Goal: Navigation & Orientation: Find specific page/section

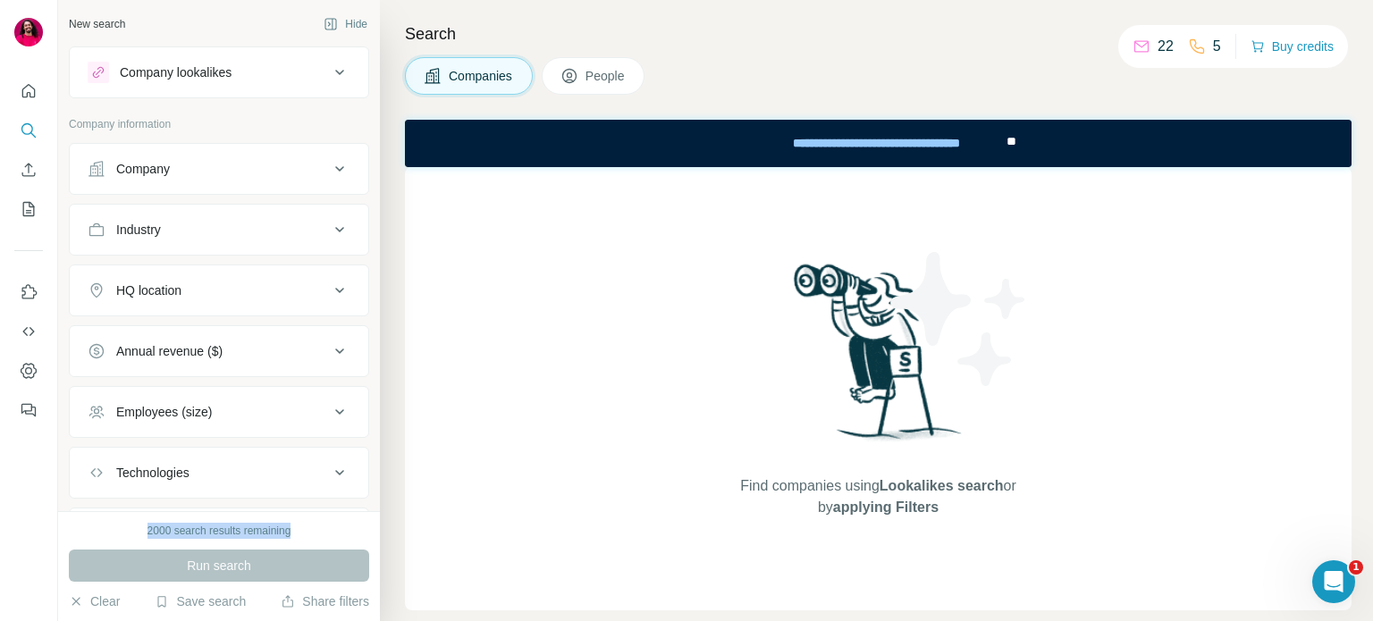
drag, startPoint x: 141, startPoint y: 532, endPoint x: 301, endPoint y: 521, distance: 160.4
click at [301, 521] on div "2000 search results remaining Run search Clear Save search Share filters" at bounding box center [219, 566] width 322 height 110
click at [30, 367] on icon "Dashboard" at bounding box center [29, 371] width 18 height 18
click at [601, 67] on span "People" at bounding box center [606, 76] width 41 height 18
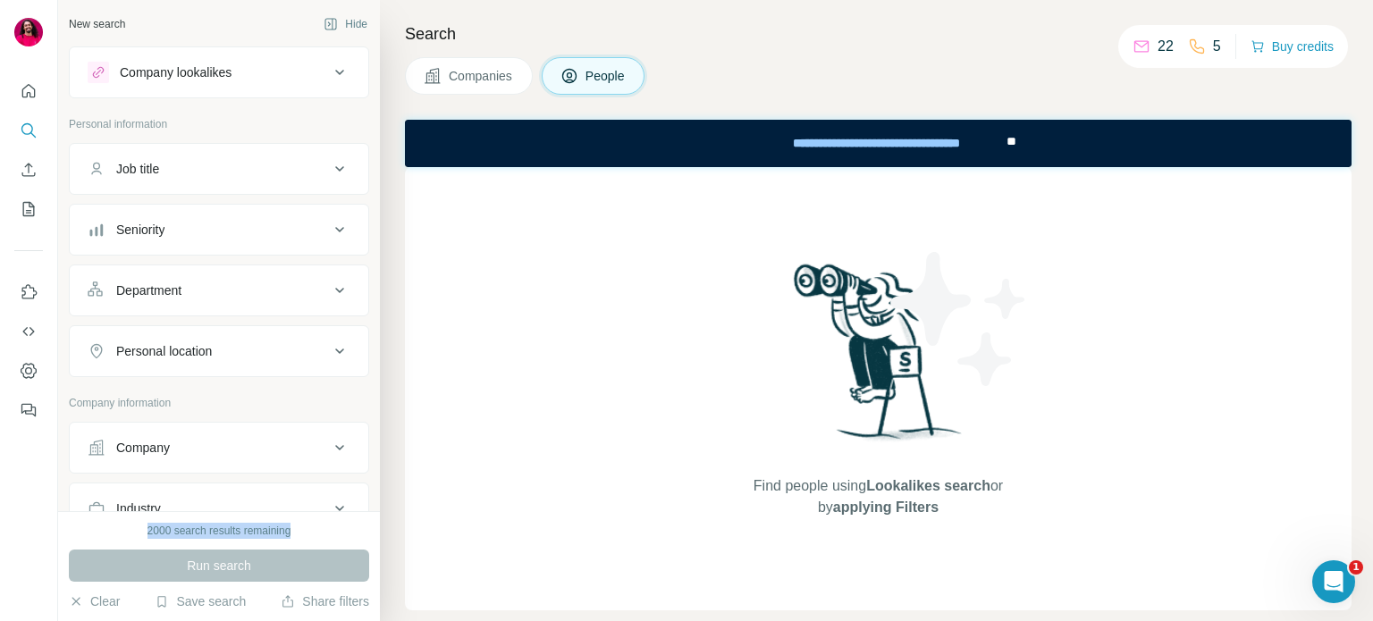
click at [452, 82] on span "Companies" at bounding box center [481, 76] width 65 height 18
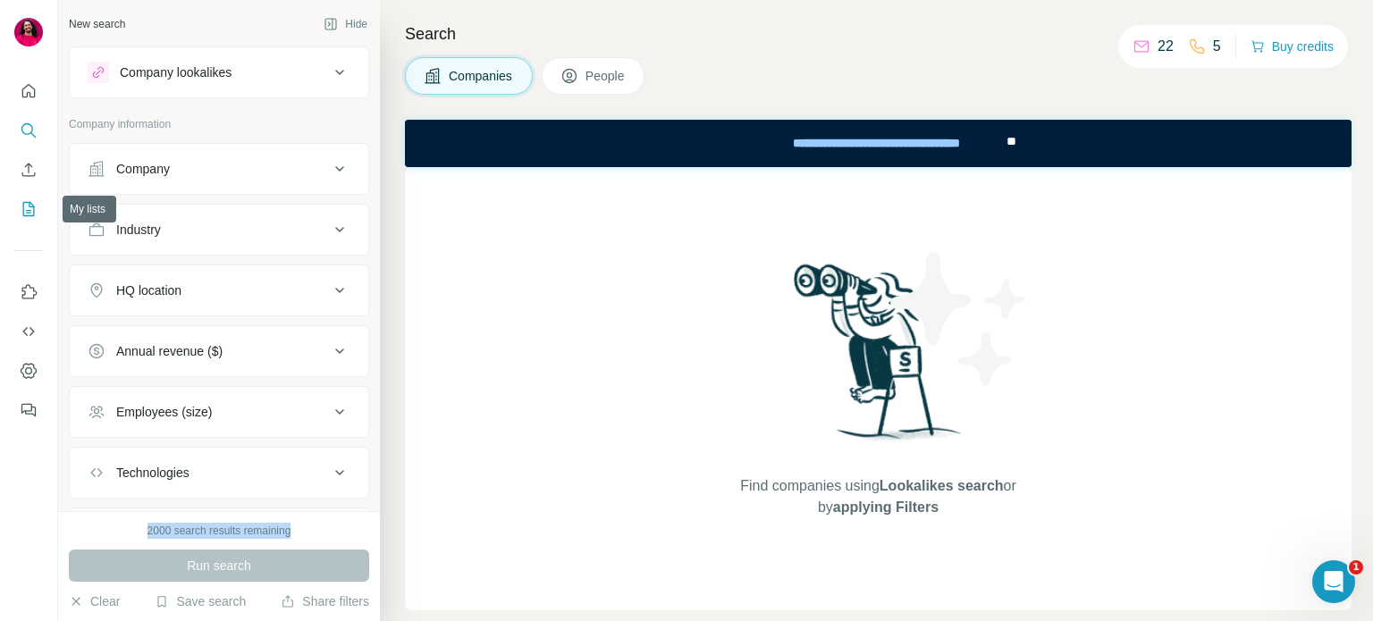
click at [20, 209] on icon "My lists" at bounding box center [29, 209] width 18 height 18
click at [25, 167] on icon "Enrich CSV" at bounding box center [29, 170] width 18 height 18
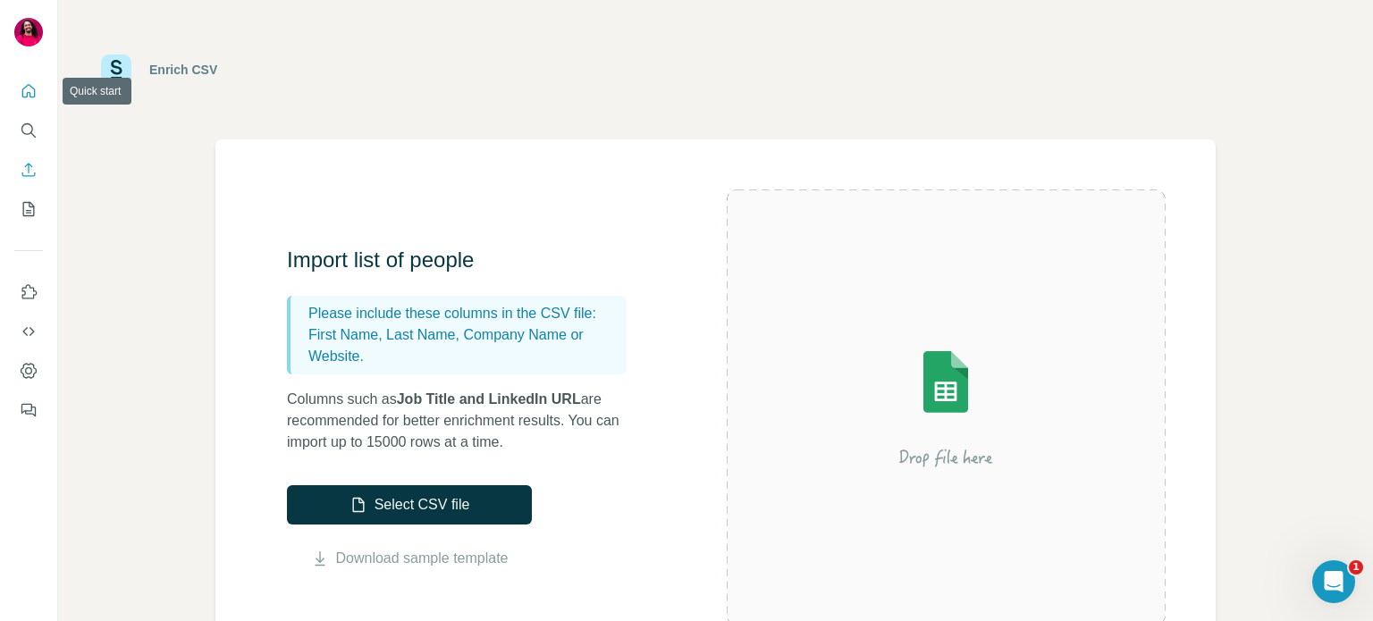
click at [25, 97] on icon "Quick start" at bounding box center [29, 91] width 18 height 18
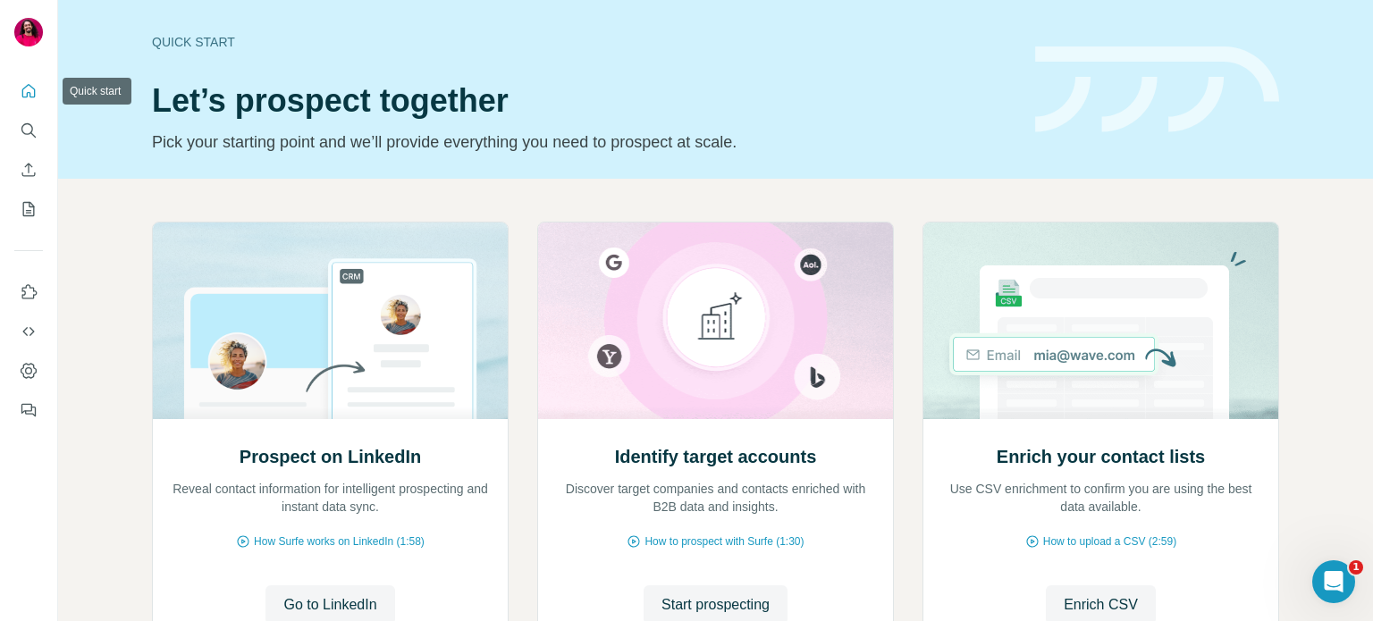
click at [25, 94] on icon "Quick start" at bounding box center [29, 91] width 18 height 18
click at [39, 165] on button "Enrich CSV" at bounding box center [28, 170] width 29 height 32
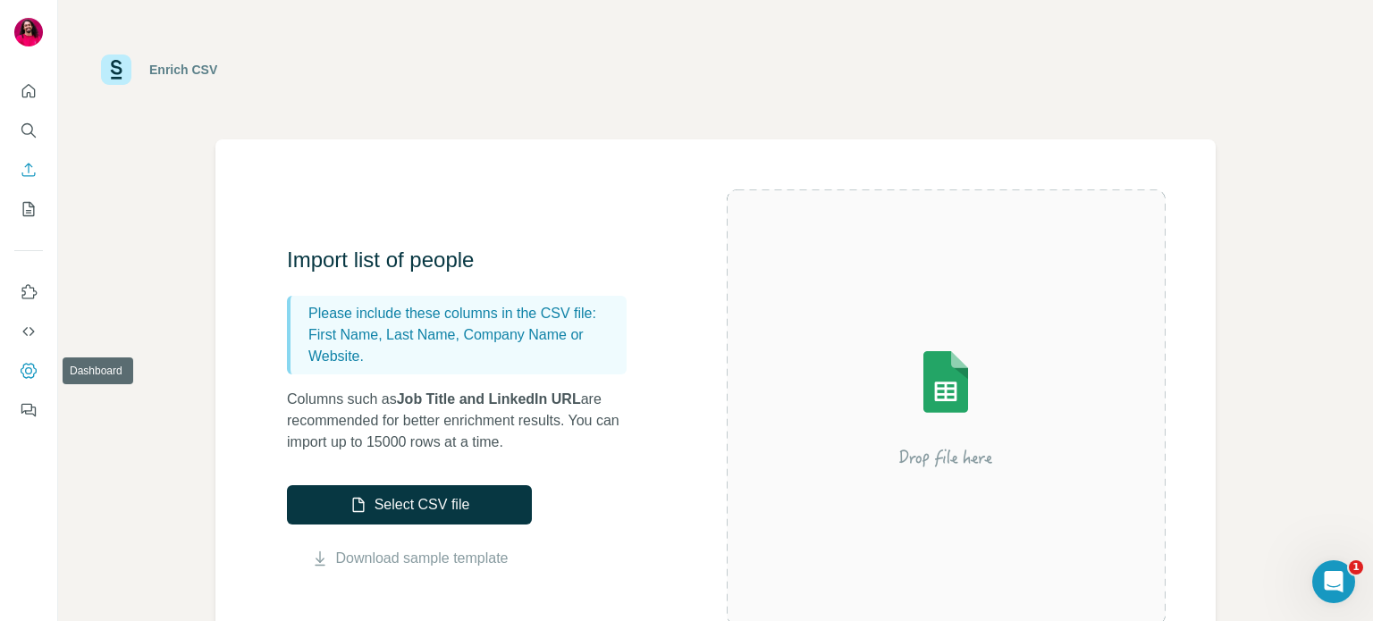
click at [29, 374] on icon "Dashboard" at bounding box center [28, 370] width 7 height 7
click at [30, 207] on icon "My lists" at bounding box center [30, 208] width 9 height 12
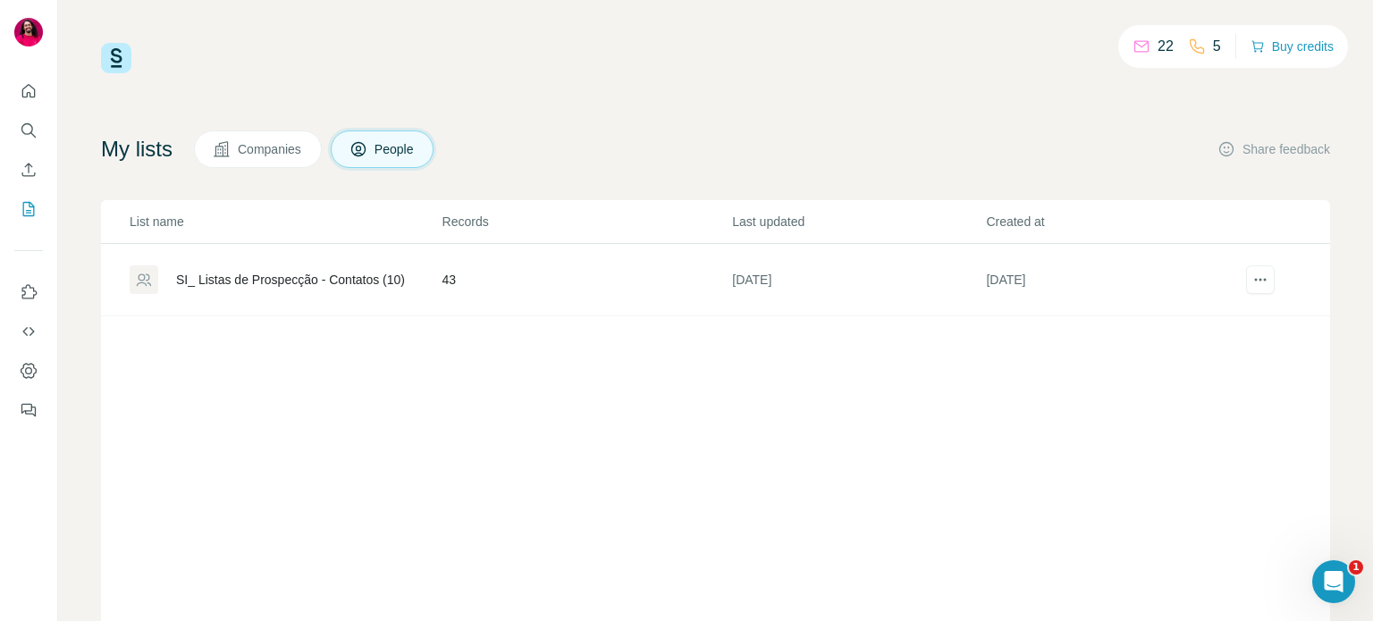
click at [1200, 42] on div "5" at bounding box center [1204, 46] width 33 height 21
click at [1138, 46] on icon at bounding box center [1142, 47] width 18 height 18
